Goal: Information Seeking & Learning: Learn about a topic

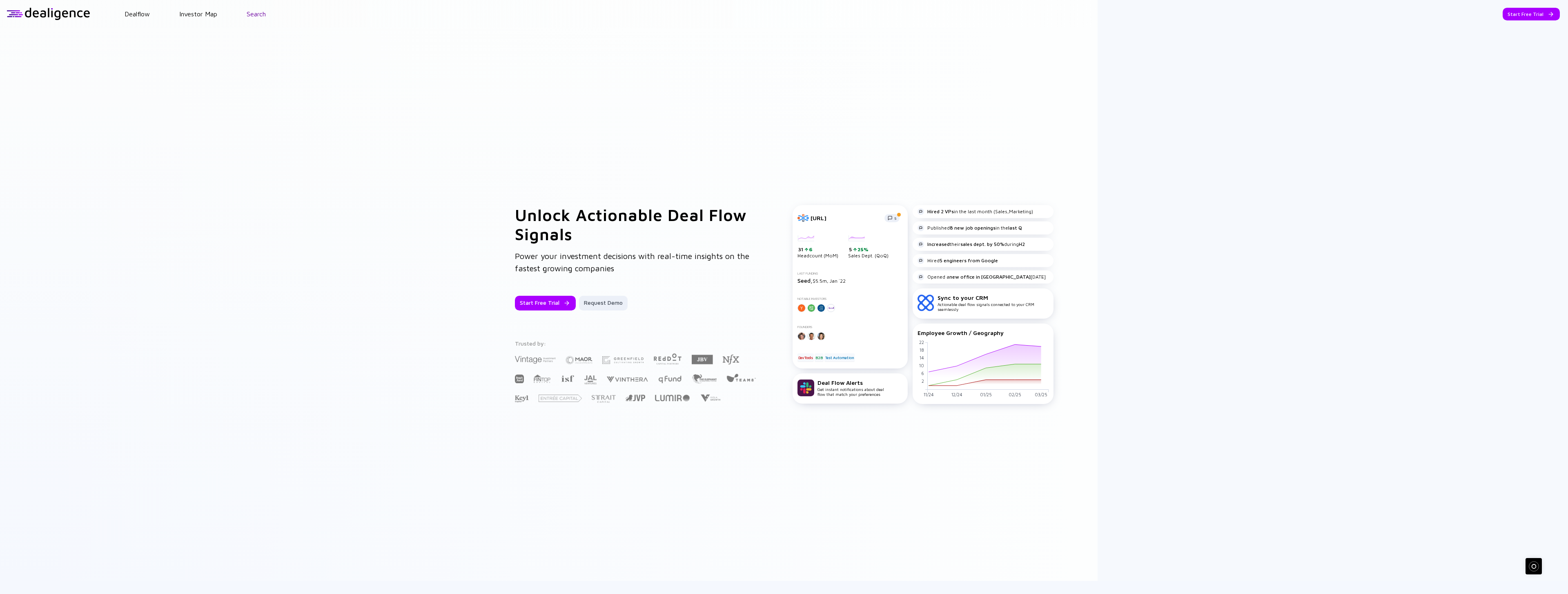
click at [249, 13] on link "Search" at bounding box center [255, 14] width 19 height 7
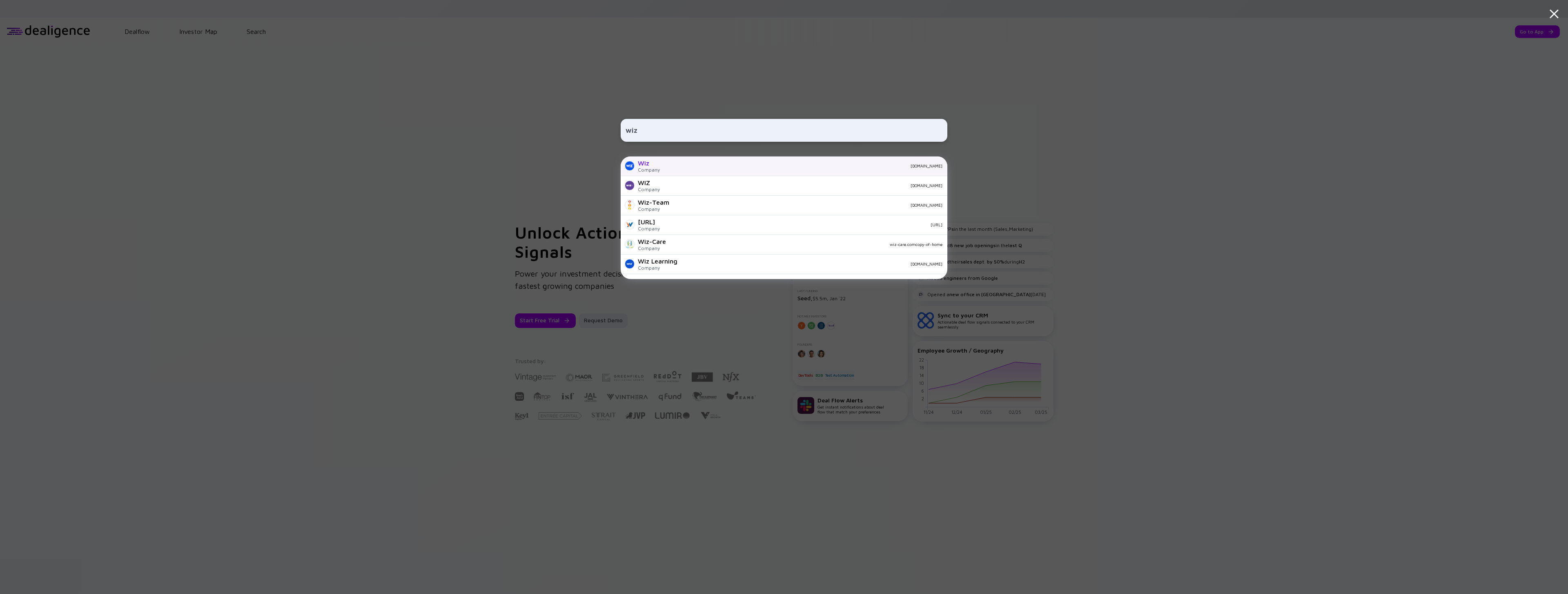
type input "wiz"
click at [661, 162] on div "Wiz Company [DOMAIN_NAME]" at bounding box center [784, 166] width 327 height 19
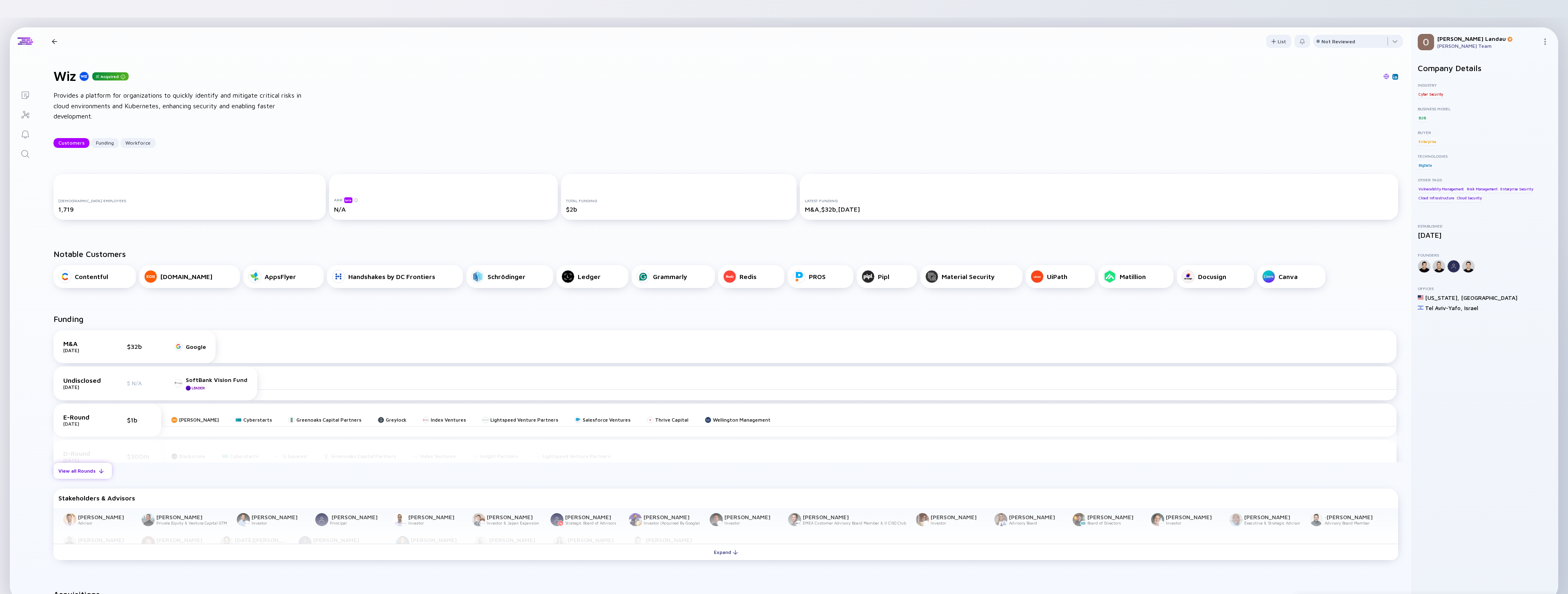
click at [70, 464] on div "View all Rounds" at bounding box center [82, 470] width 58 height 13
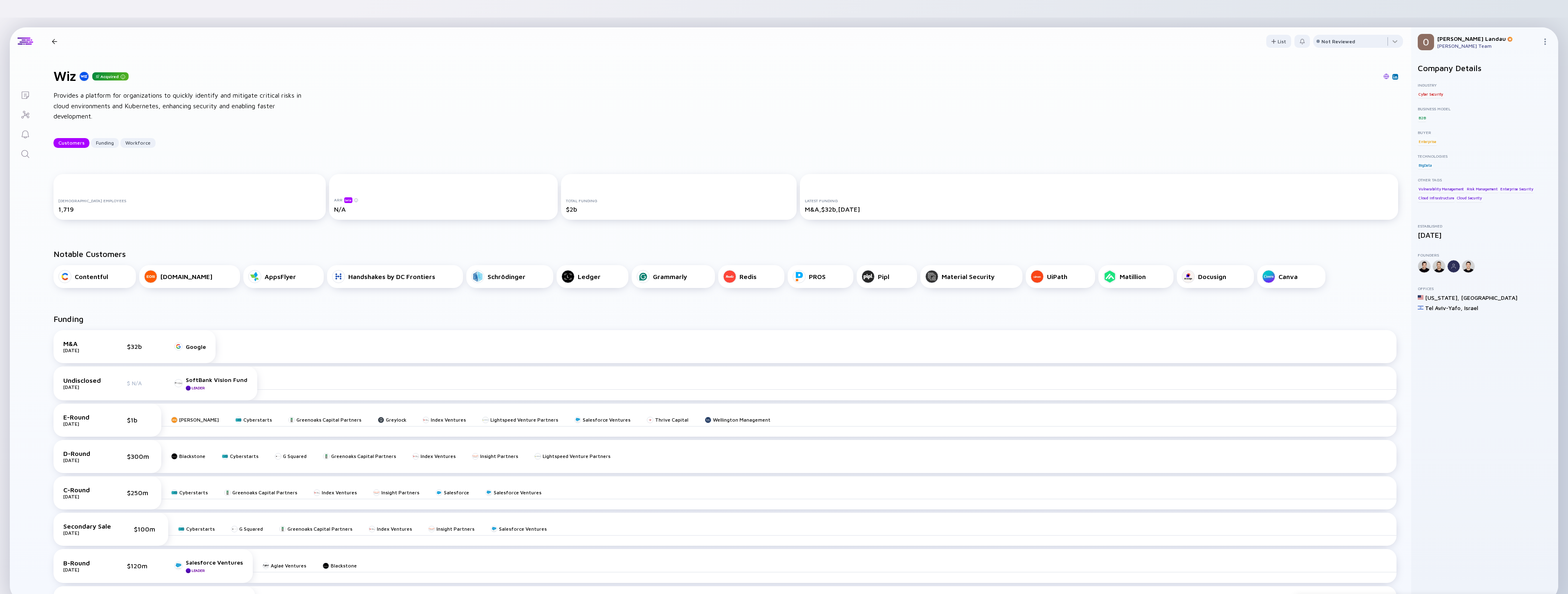
click at [60, 36] on div "Wiz Acquired Customers Funding Workforce" at bounding box center [131, 42] width 165 height 11
click at [54, 39] on div at bounding box center [54, 42] width 6 height 6
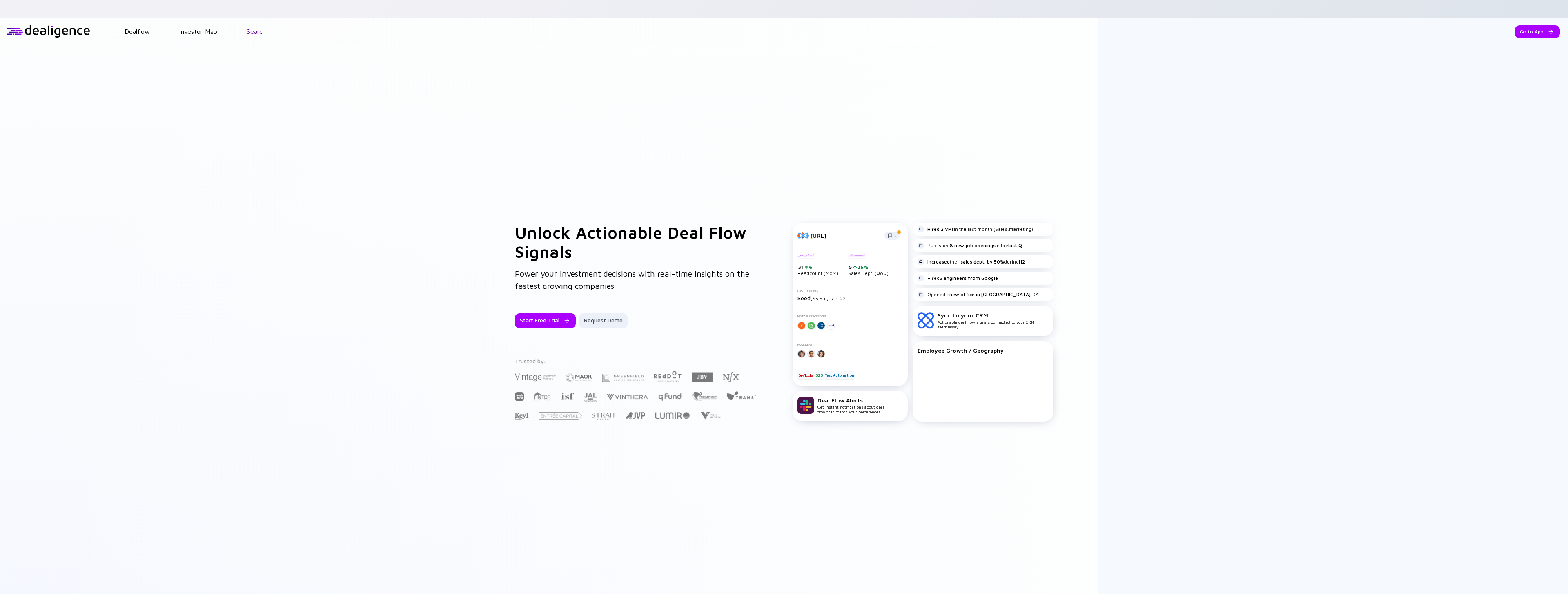
click at [255, 28] on link "Search" at bounding box center [255, 31] width 19 height 7
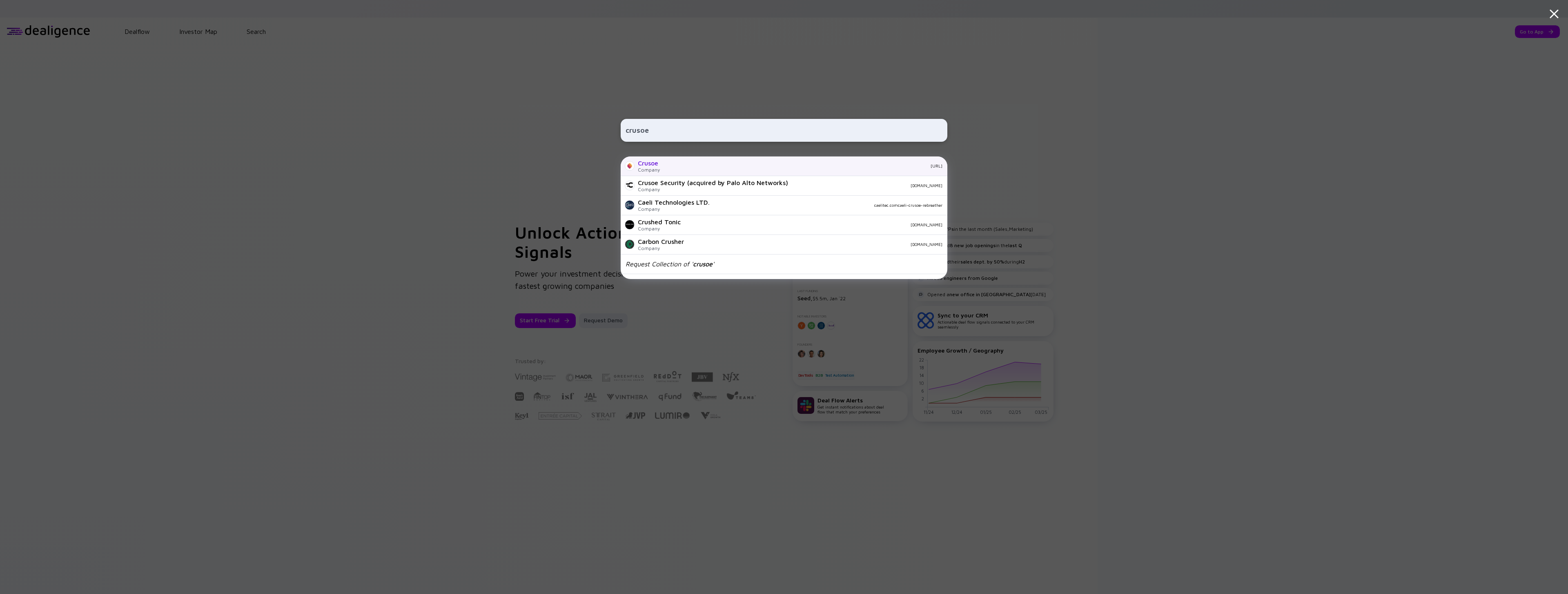
type input "crusoe"
click at [678, 166] on div "[URL]" at bounding box center [803, 165] width 276 height 5
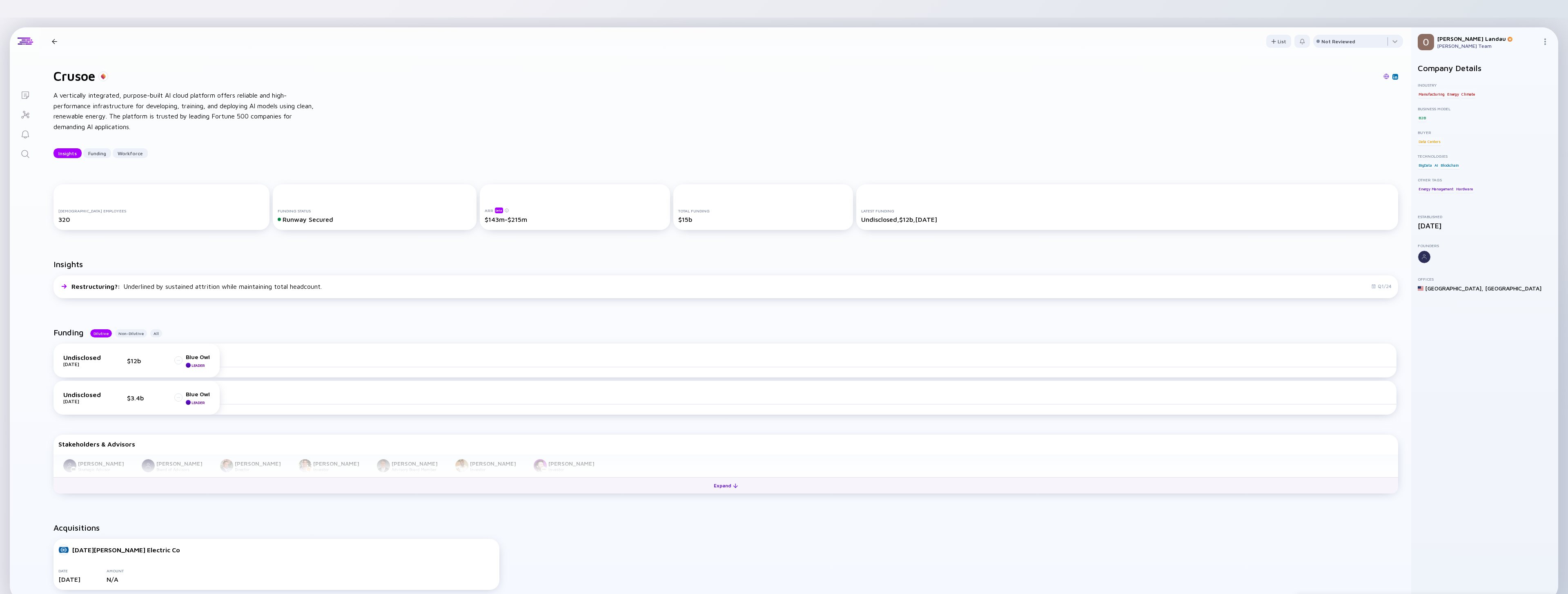
click at [726, 479] on div "Expand" at bounding box center [725, 485] width 34 height 13
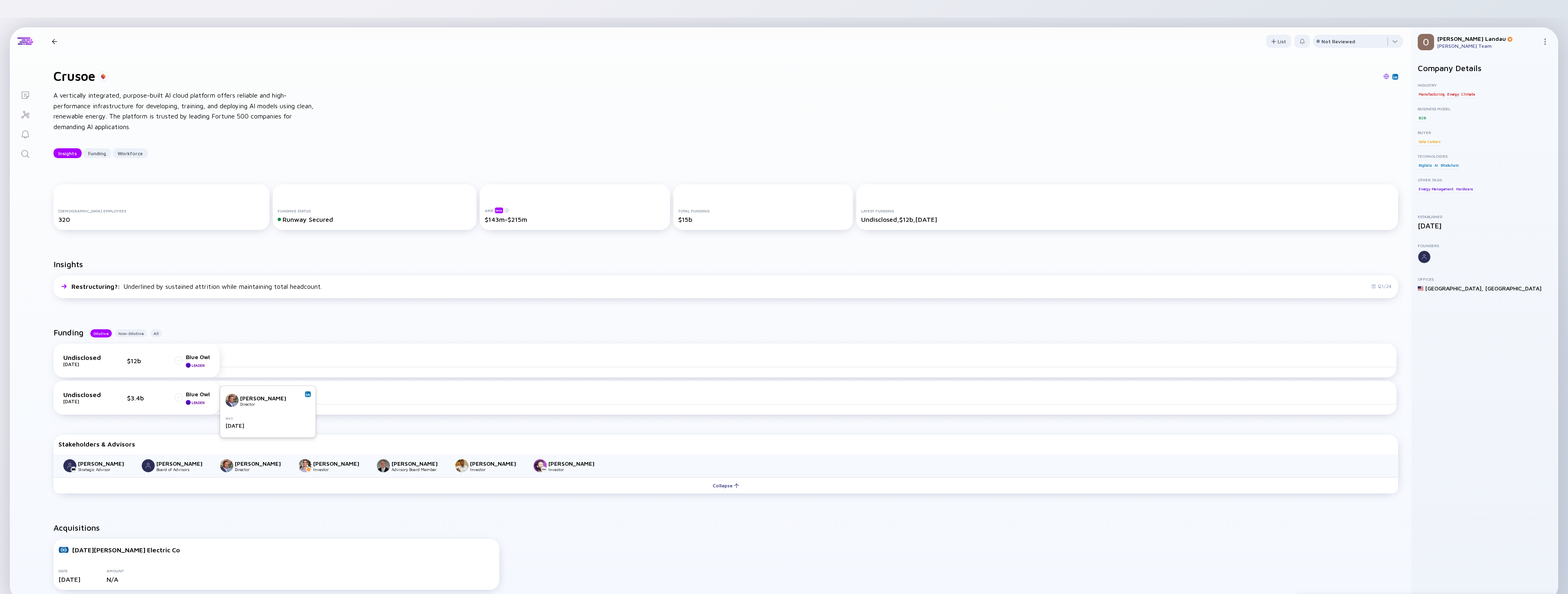
click at [307, 394] on img at bounding box center [308, 394] width 4 height 4
click at [54, 39] on div at bounding box center [54, 42] width 6 height 6
